Goal: Obtain resource: Download file/media

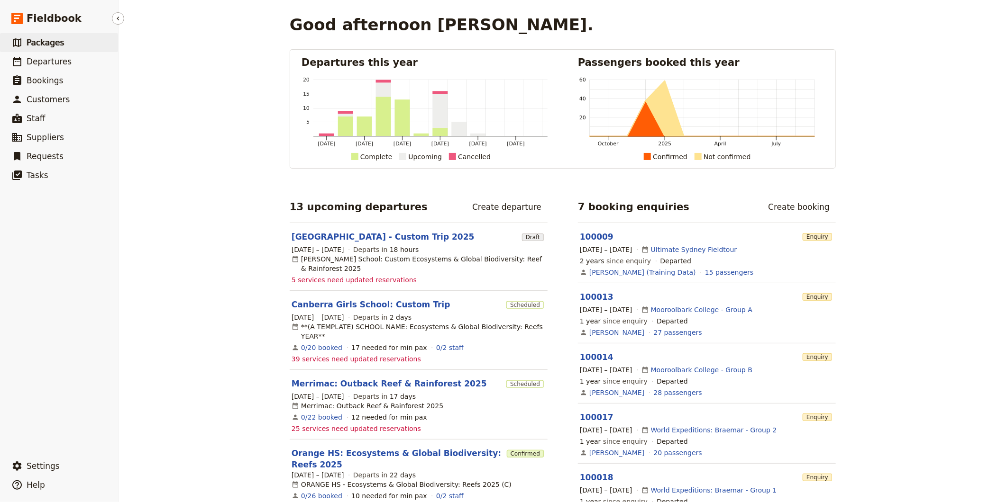
click at [38, 46] on span "Packages" at bounding box center [45, 42] width 37 height 9
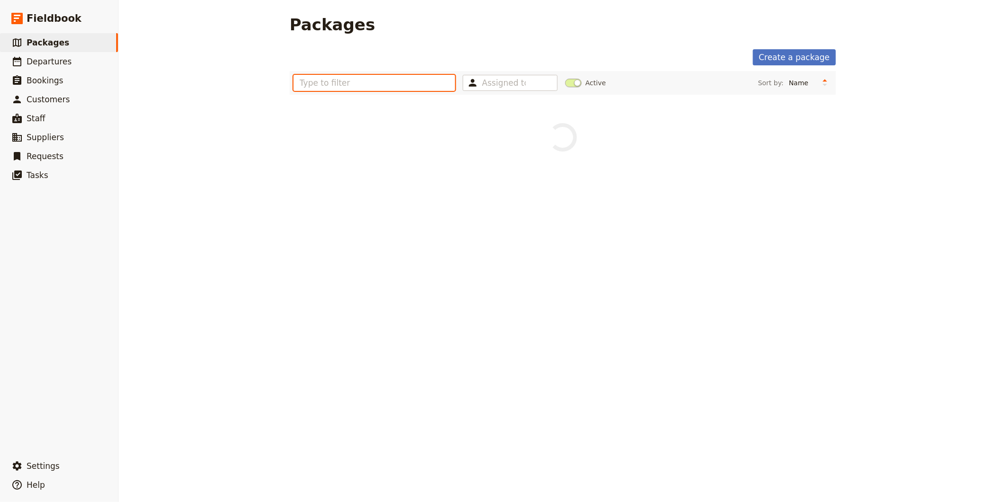
click at [319, 83] on input "text" at bounding box center [374, 83] width 162 height 16
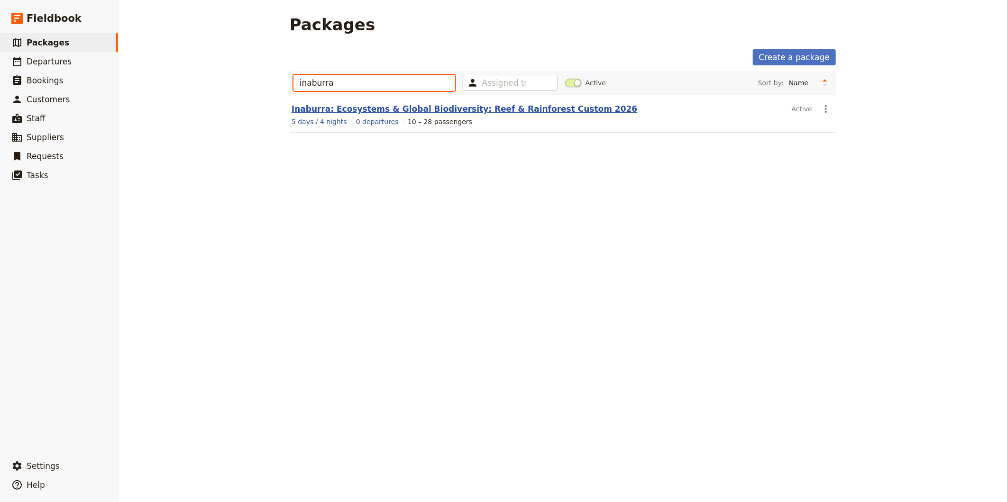
type input "inaburra"
click at [339, 109] on link "Inaburra: Ecosystems & Global Biodiversity: Reef & Rainforest Custom 2026" at bounding box center [465, 108] width 346 height 9
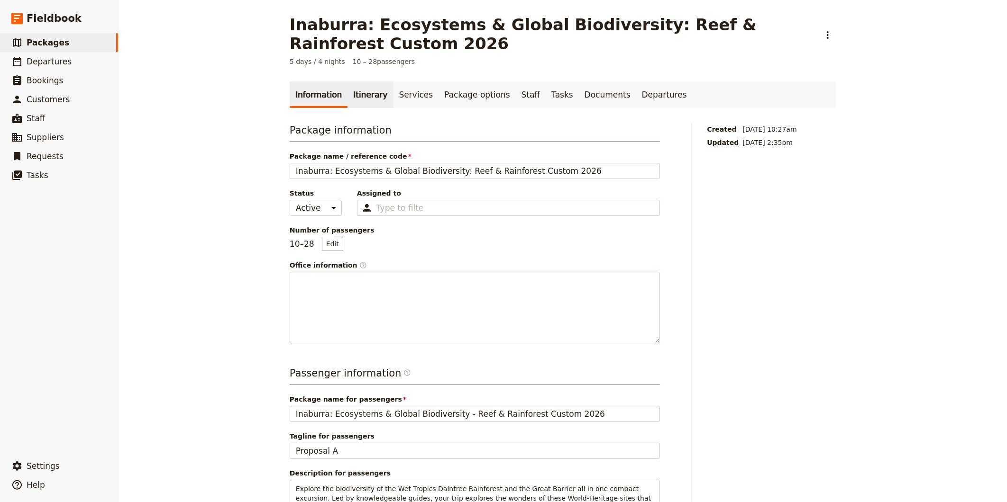
click at [353, 96] on link "Itinerary" at bounding box center [370, 95] width 46 height 27
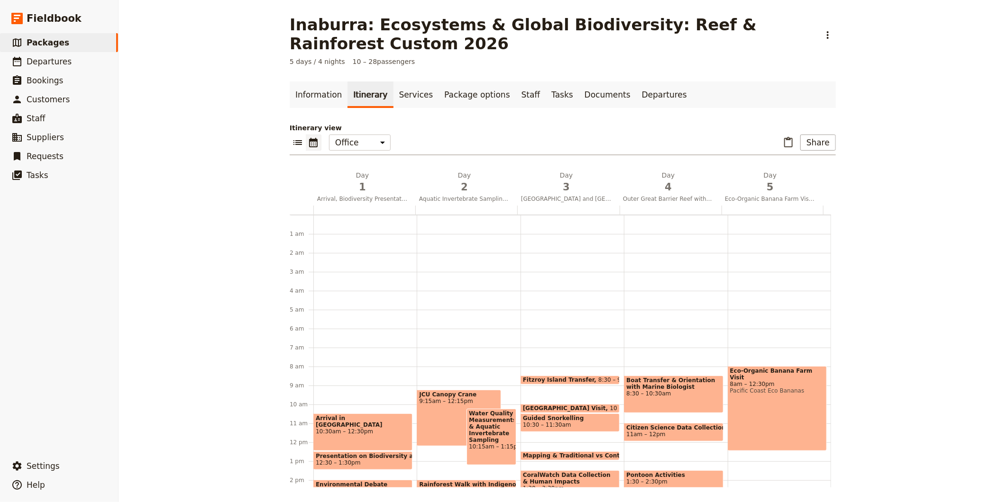
scroll to position [123, 0]
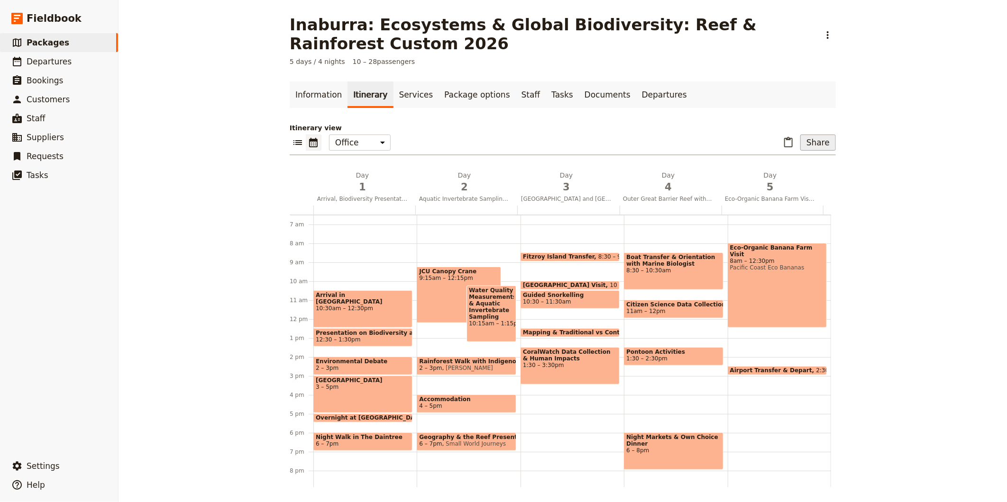
click at [821, 144] on button "Share" at bounding box center [818, 143] width 36 height 16
click at [785, 187] on span "Sales Brochure" at bounding box center [787, 189] width 50 height 9
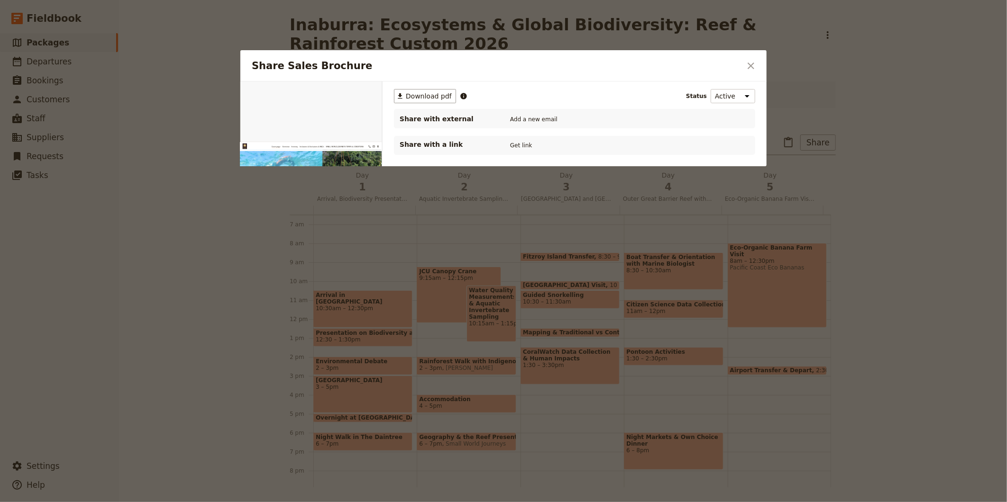
scroll to position [0, 0]
click at [416, 92] on span "Download pdf" at bounding box center [429, 95] width 46 height 9
